Goal: Navigation & Orientation: Find specific page/section

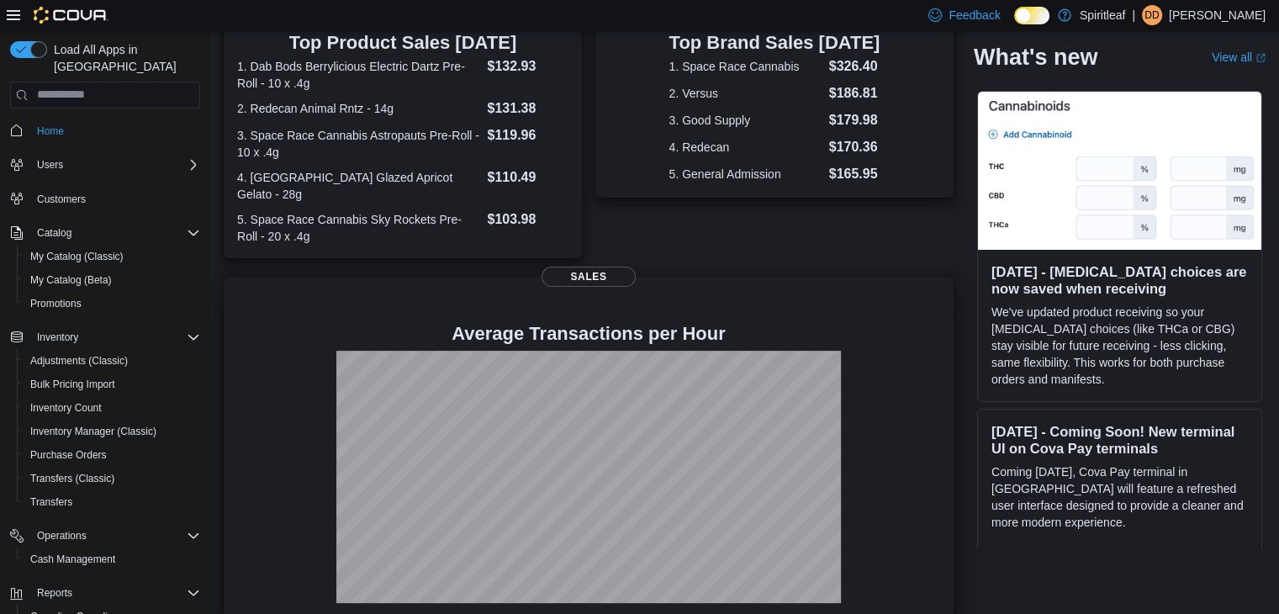
scroll to position [397, 0]
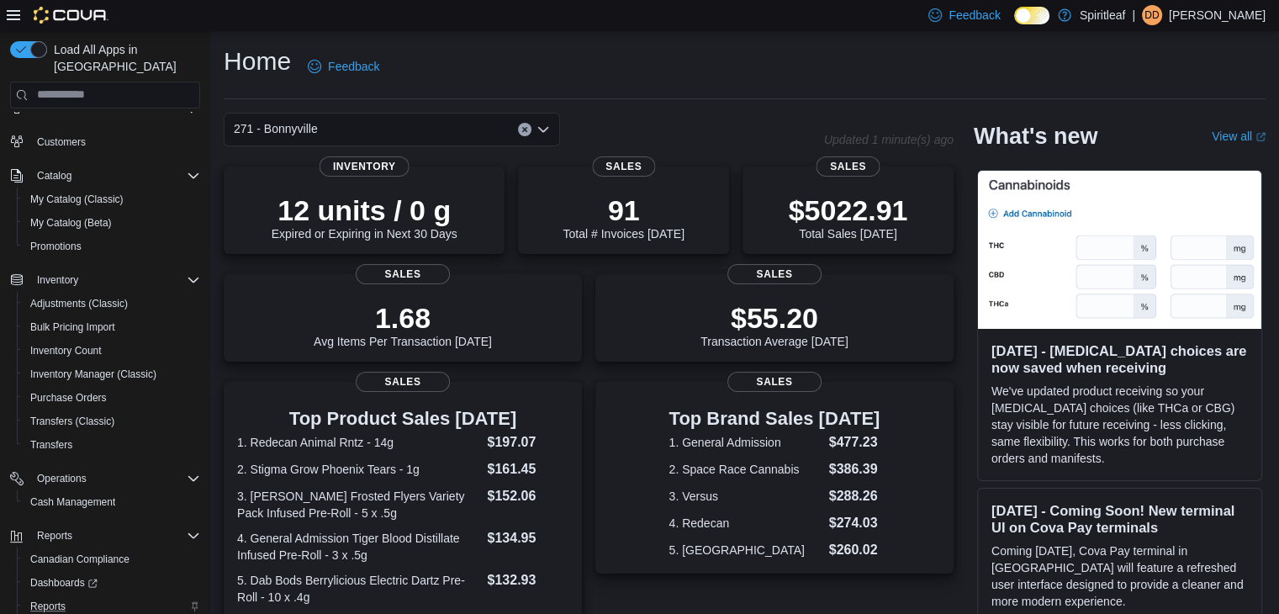
scroll to position [119, 0]
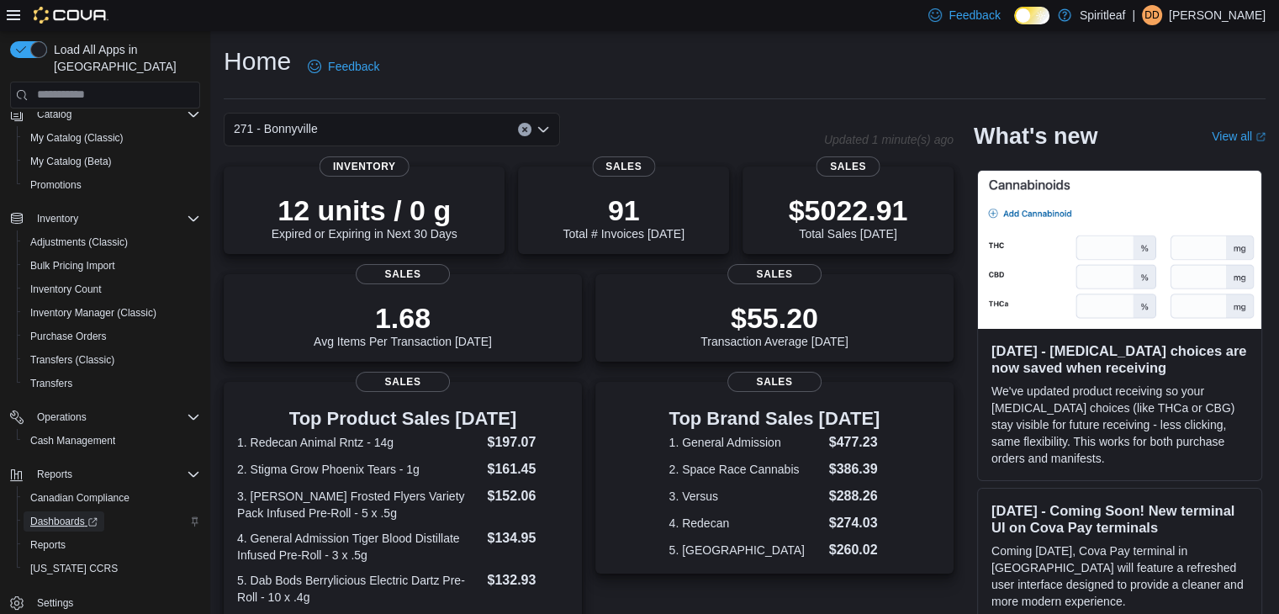
click at [77, 514] on span "Dashboards" at bounding box center [63, 520] width 67 height 13
